Goal: Task Accomplishment & Management: Use online tool/utility

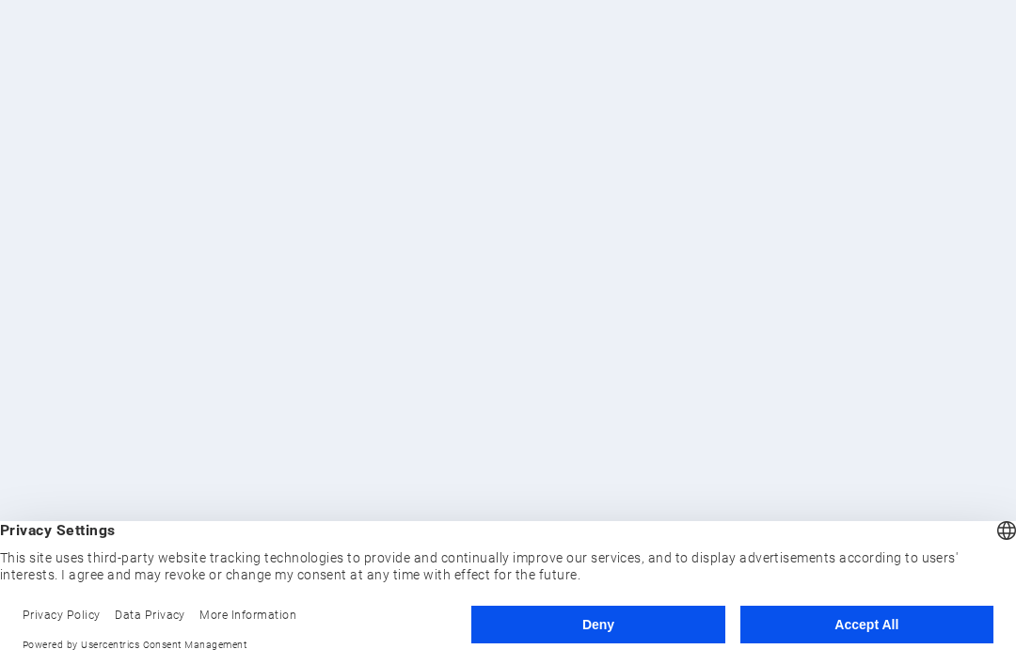
click at [916, 624] on button "Accept All" at bounding box center [866, 625] width 253 height 38
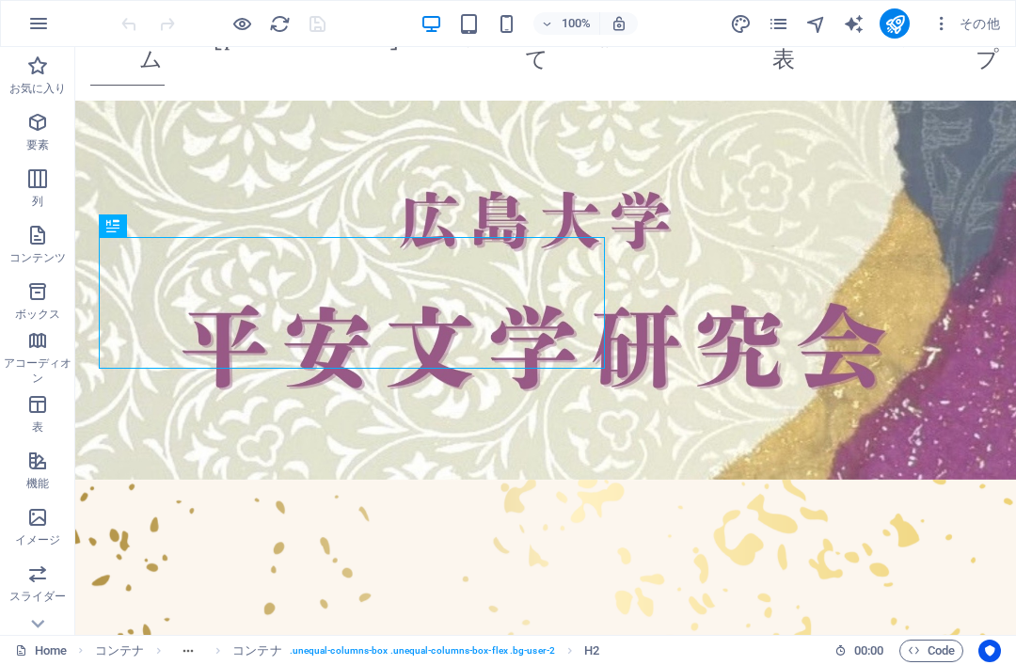
scroll to position [39, 0]
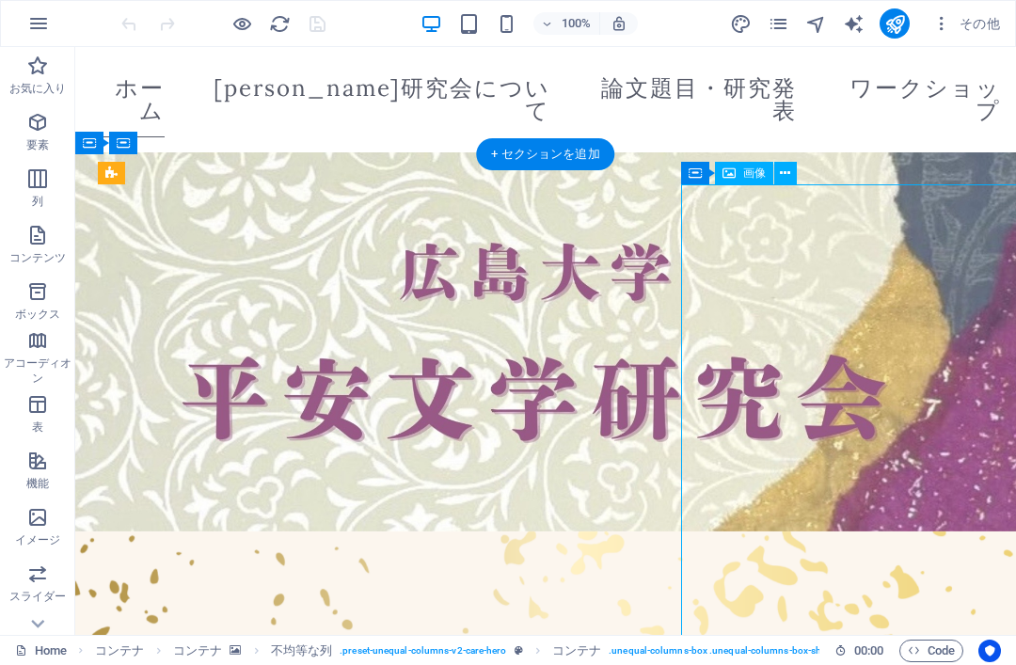
scroll to position [0, 0]
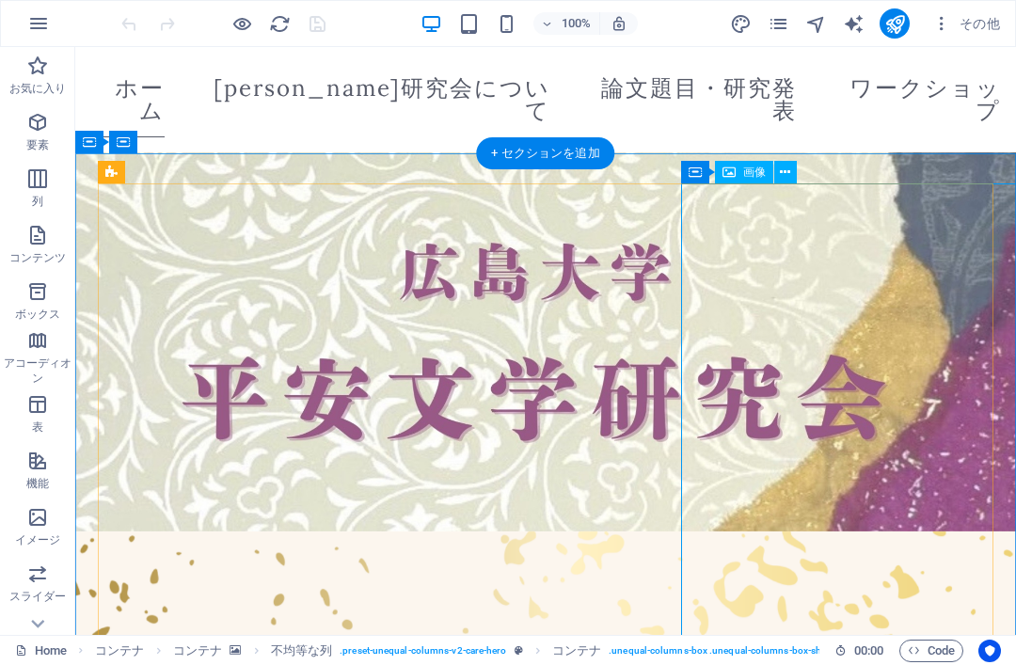
click at [753, 167] on span "画像" at bounding box center [754, 171] width 23 height 11
click at [741, 174] on div "画像" at bounding box center [744, 172] width 58 height 23
select select "px"
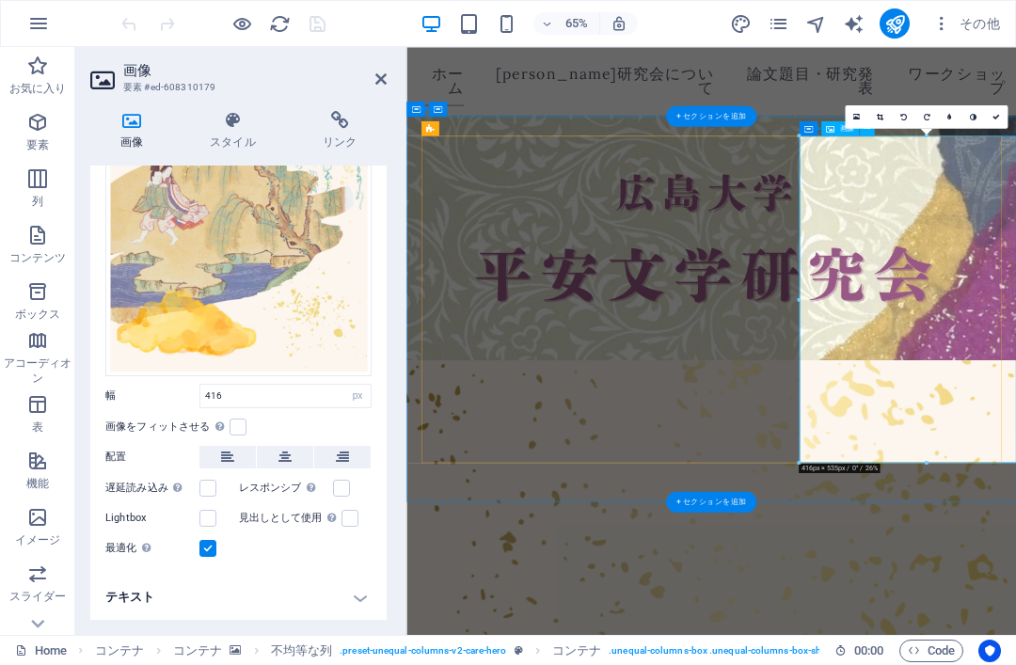
scroll to position [210, 0]
click at [229, 438] on div "固定の幅と高さに画像を自動的にフィットさせます" at bounding box center [219, 427] width 19 height 23
click at [0, 0] on input "画像をフィットさせる 固定の幅と高さに画像を自動的にフィットさせます" at bounding box center [0, 0] width 0 height 0
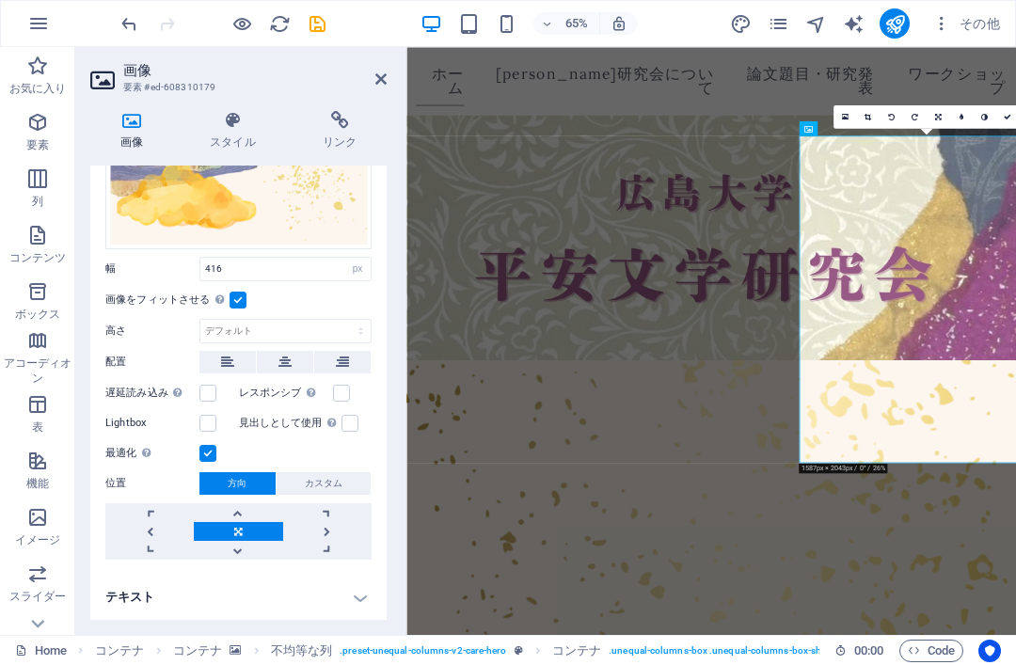
scroll to position [337, 0]
click at [305, 494] on span "カスタム" at bounding box center [324, 484] width 38 height 23
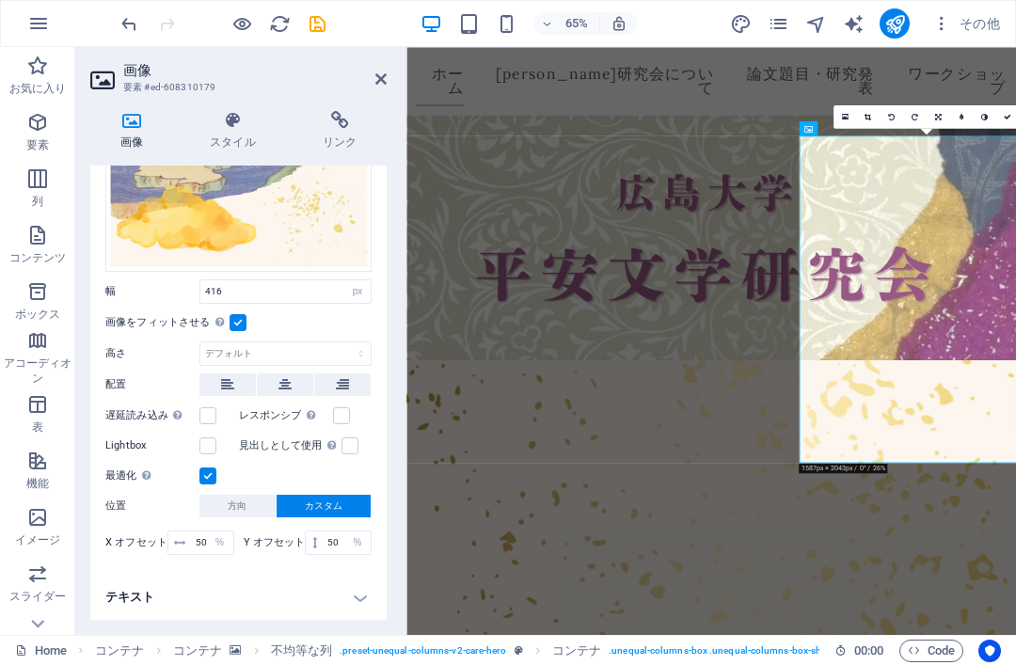
scroll to position [314, 0]
click at [214, 501] on button "方向" at bounding box center [237, 507] width 76 height 23
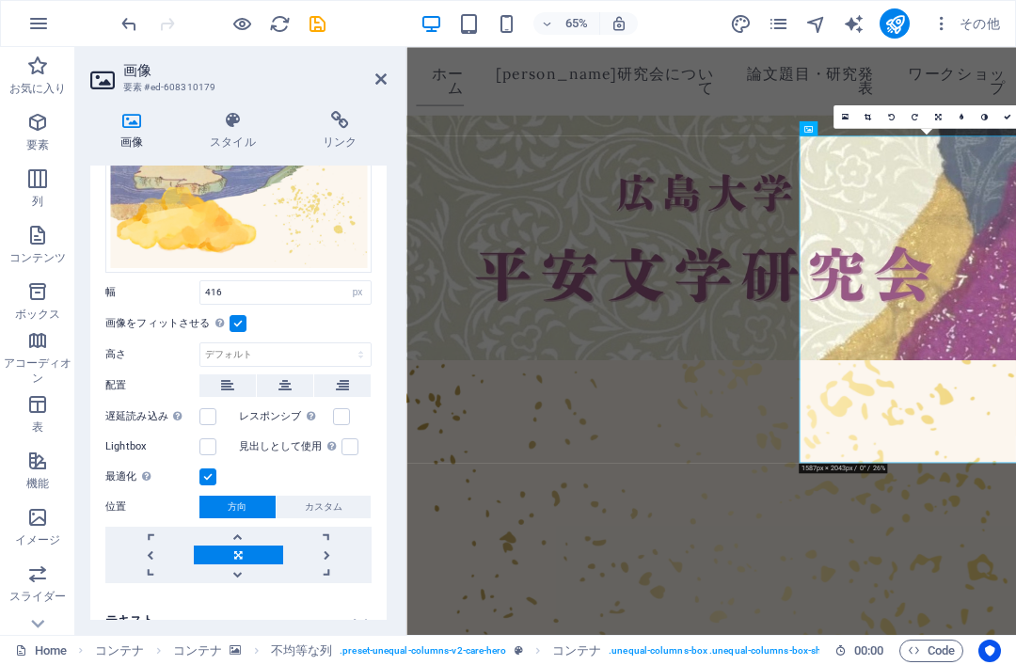
click at [202, 419] on label at bounding box center [207, 416] width 17 height 17
click at [0, 0] on input "遅延読み込み ページの読み込みでページ速度が改善された後で画像を読み込みます。" at bounding box center [0, 0] width 0 height 0
click at [342, 451] on label at bounding box center [349, 446] width 17 height 17
click at [0, 0] on input "見出しとして使用 画像は H1 見出しタグにラップされます。代替テキストを H1 見出しと同じ太さにしたい場合に便利です (たとえばロゴ)。わからない場合は空…" at bounding box center [0, 0] width 0 height 0
click at [340, 450] on div "画像は H1 見出しタグにラップされます。代替テキストを H1 見出しと同じ太さにしたい場合に便利です (たとえばロゴ)。わからない場合は空欄にしてください。" at bounding box center [332, 446] width 19 height 23
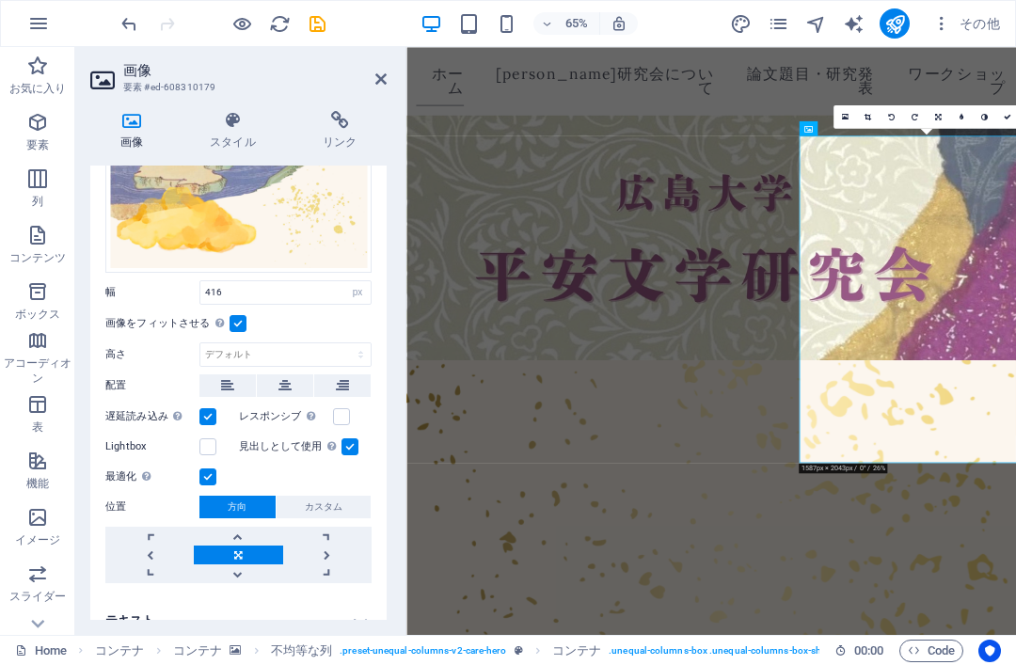
click at [0, 0] on input "見出しとして使用 画像は H1 見出しタグにラップされます。代替テキストを H1 見出しと同じ太さにしたい場合に便利です (たとえばロゴ)。わからない場合は空…" at bounding box center [0, 0] width 0 height 0
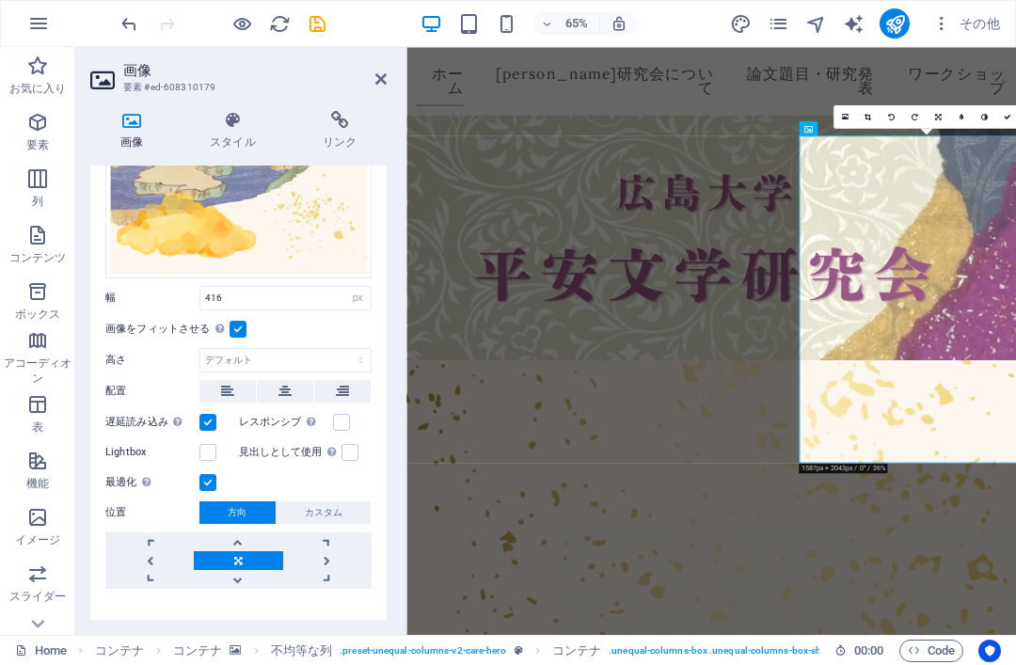
scroll to position [305, 0]
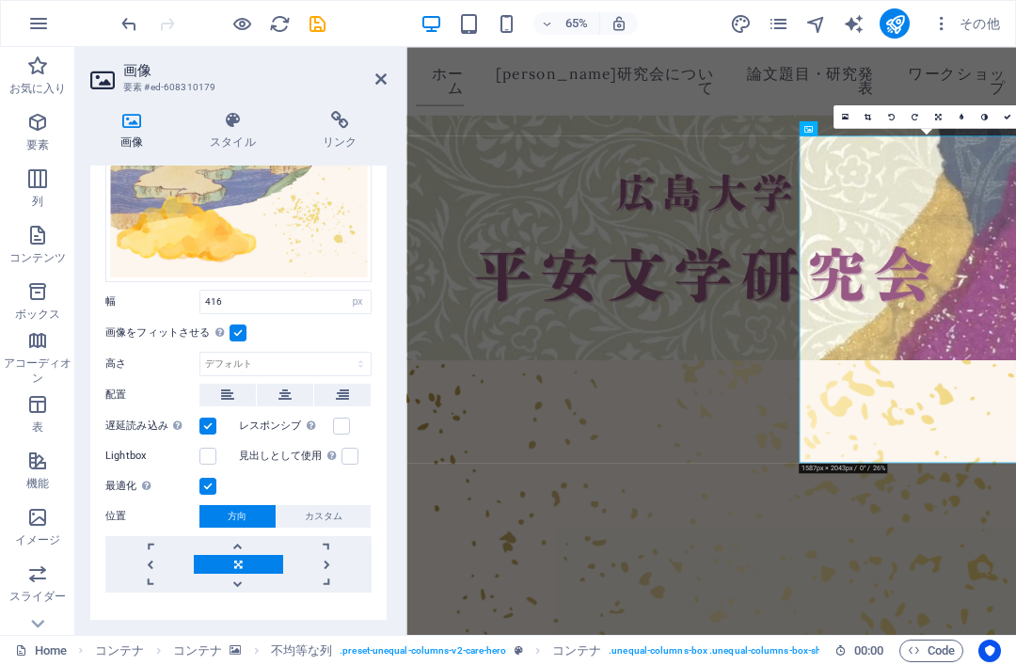
click at [333, 423] on label at bounding box center [341, 426] width 17 height 17
click at [0, 0] on input "レスポンシブ Retina 画像とスマートフォンに最適化されたサイズの画像を自動的に読み込む" at bounding box center [0, 0] width 0 height 0
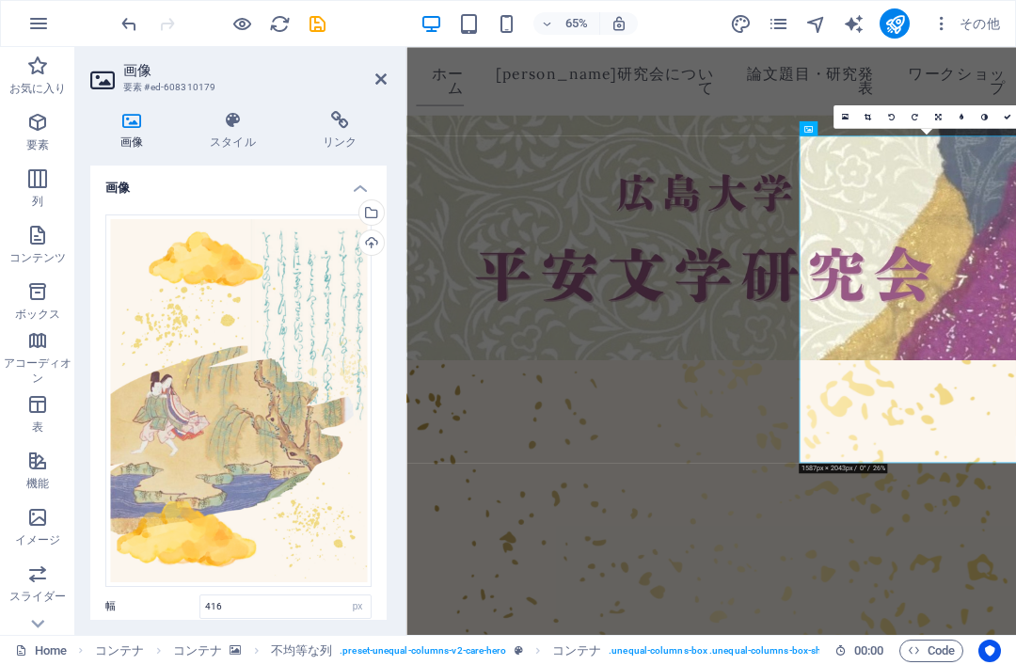
scroll to position [0, 0]
click at [356, 185] on h4 "画像" at bounding box center [238, 183] width 296 height 34
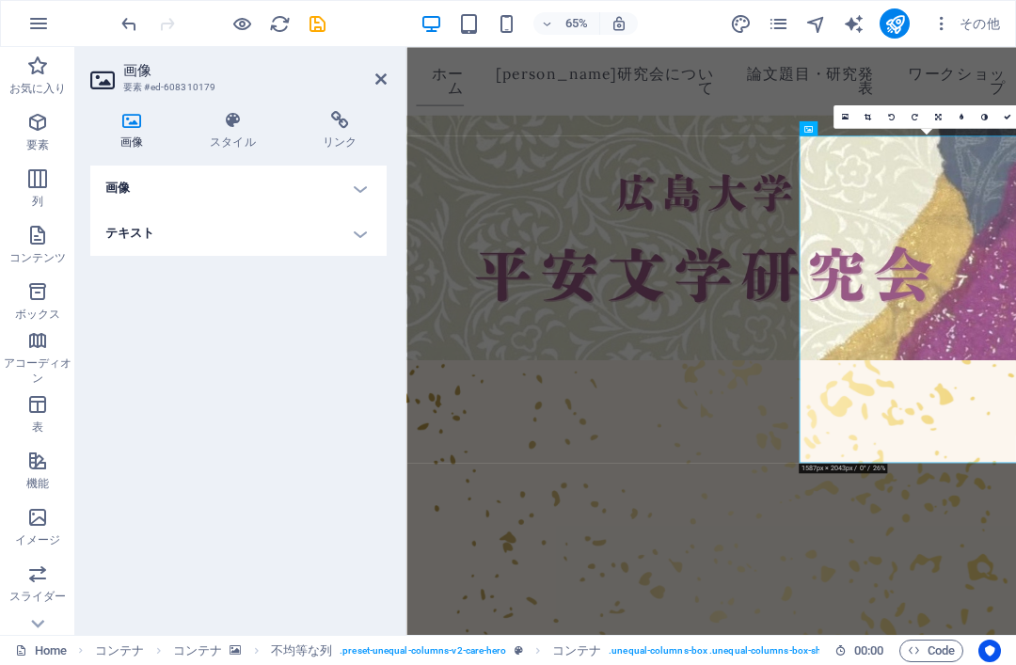
click at [301, 187] on h4 "画像" at bounding box center [238, 188] width 296 height 45
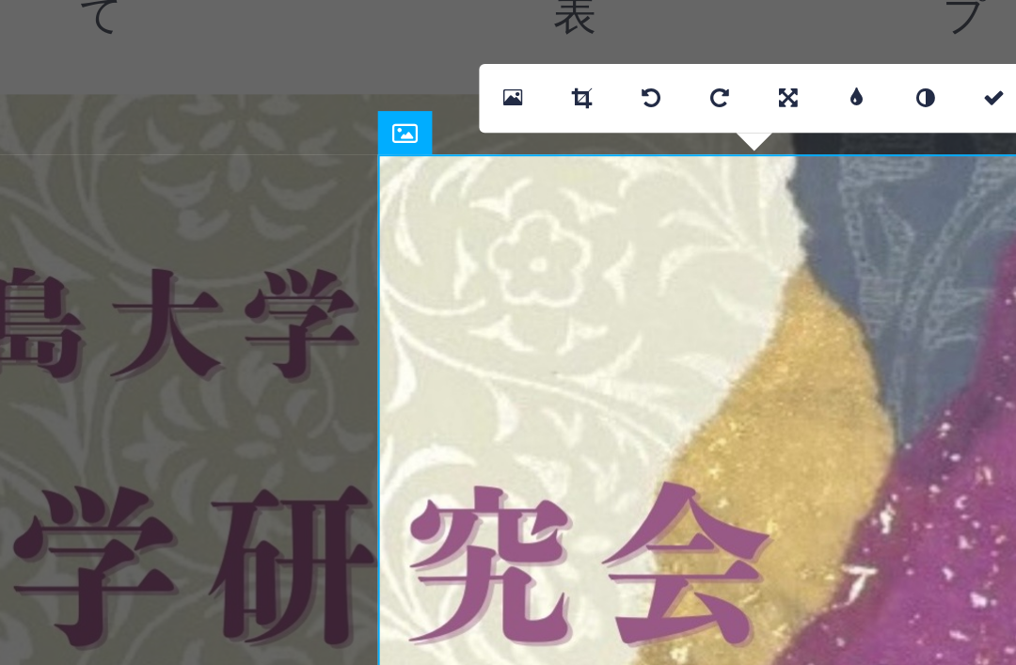
click at [981, 113] on icon at bounding box center [984, 117] width 7 height 8
click at [973, 105] on link at bounding box center [985, 117] width 24 height 24
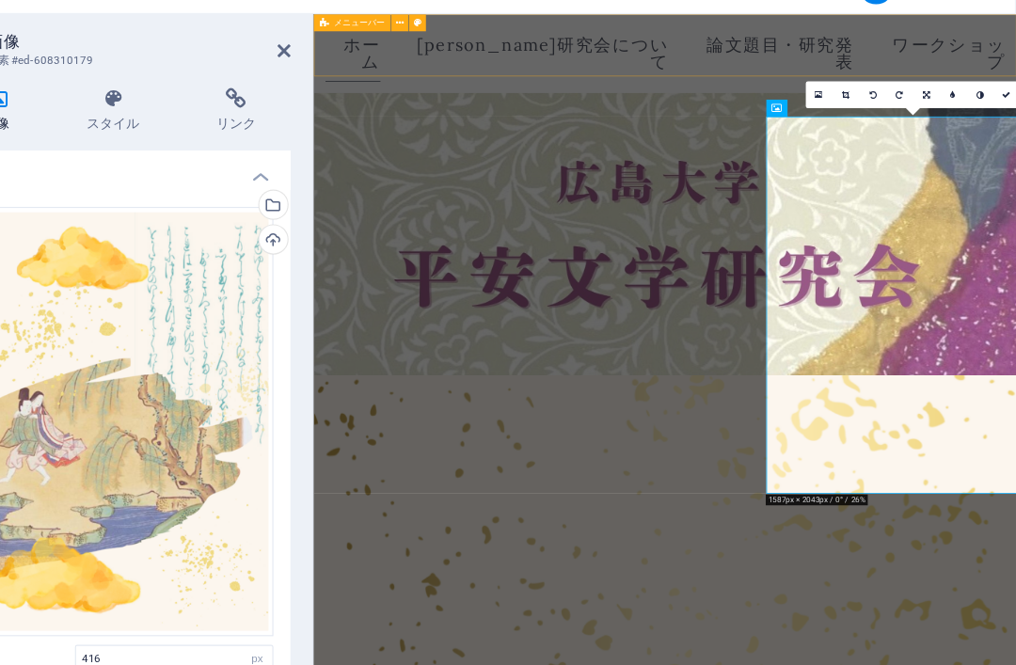
click at [1015, 68] on div "ホーム [PERSON_NAME]研究会について 論文題目・研究発表 ワークショップ" at bounding box center [782, 65] width 938 height 105
